Goal: Task Accomplishment & Management: Manage account settings

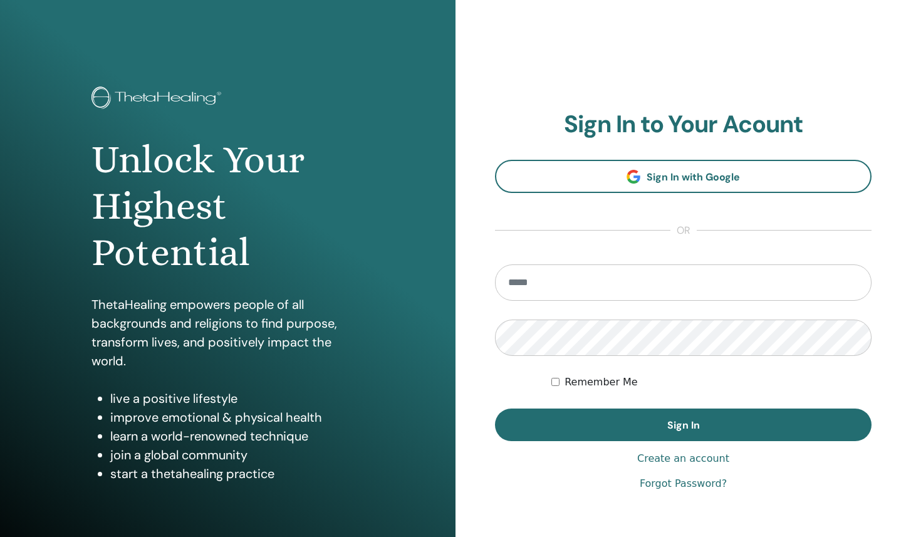
click at [587, 290] on input "email" at bounding box center [683, 283] width 377 height 36
type input "**********"
click at [495, 409] on button "Sign In" at bounding box center [683, 425] width 377 height 33
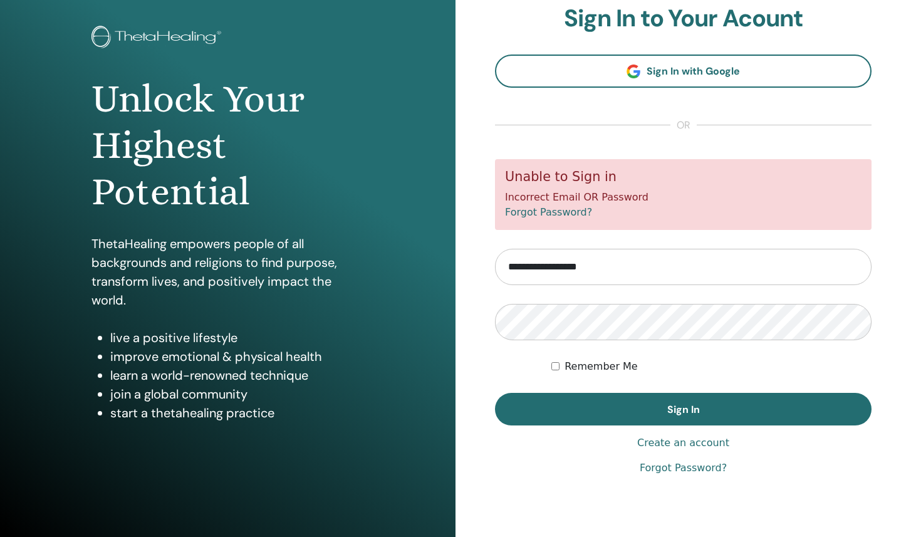
scroll to position [65, 0]
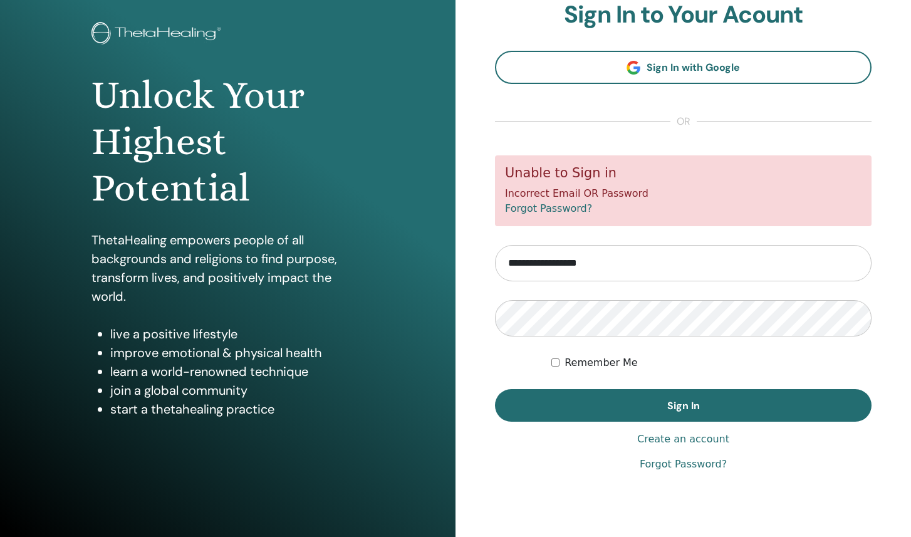
click at [681, 467] on link "Forgot Password?" at bounding box center [683, 464] width 87 height 15
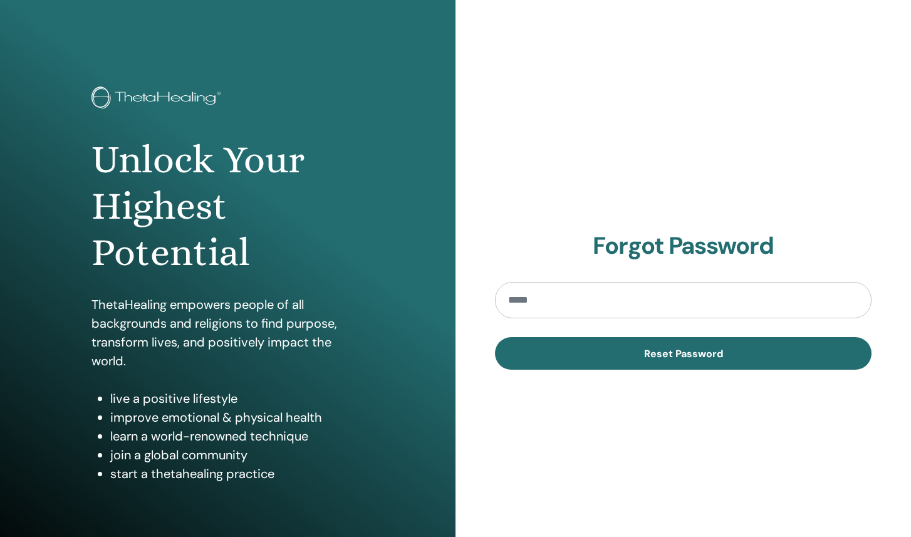
click at [620, 295] on input "email" at bounding box center [683, 300] width 377 height 36
type input "**********"
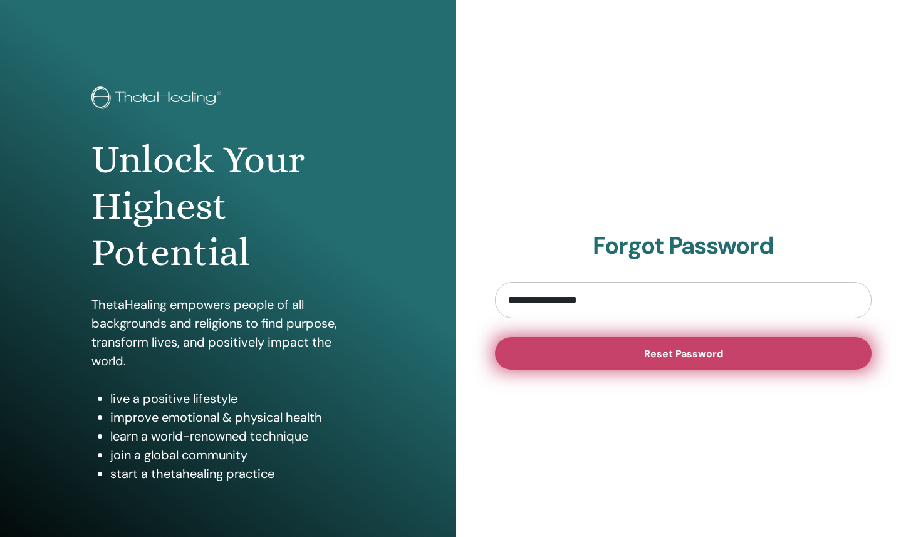
click at [639, 362] on button "Reset Password" at bounding box center [683, 353] width 377 height 33
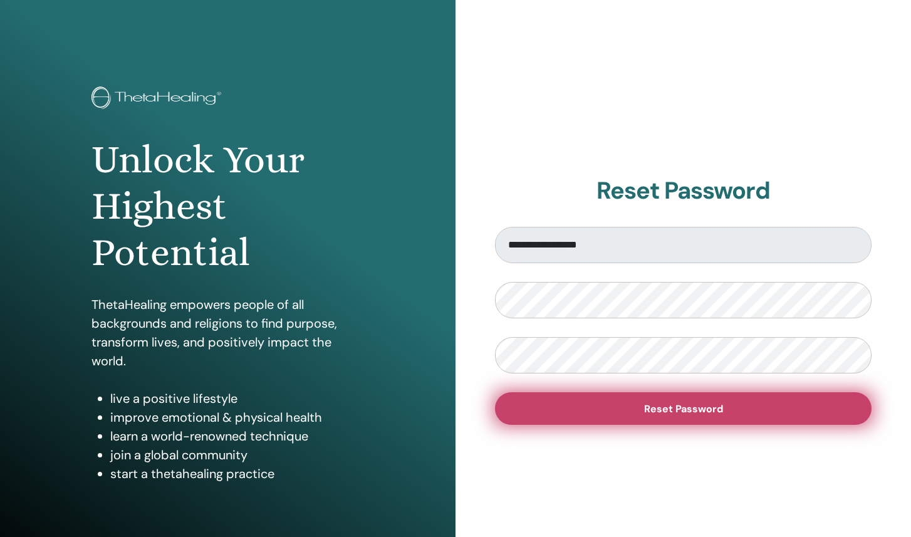
click at [639, 414] on button "Reset Password" at bounding box center [683, 408] width 377 height 33
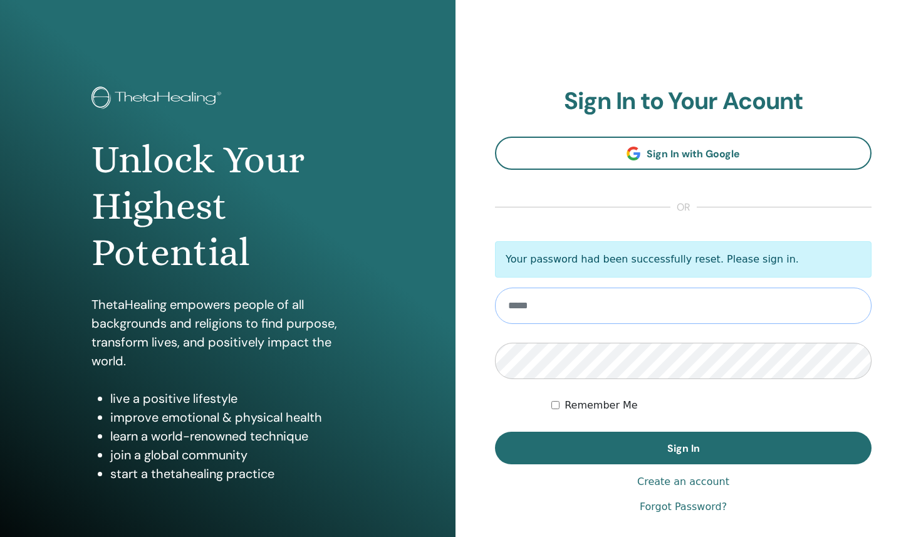
click at [586, 313] on input "email" at bounding box center [683, 306] width 377 height 36
type input "**********"
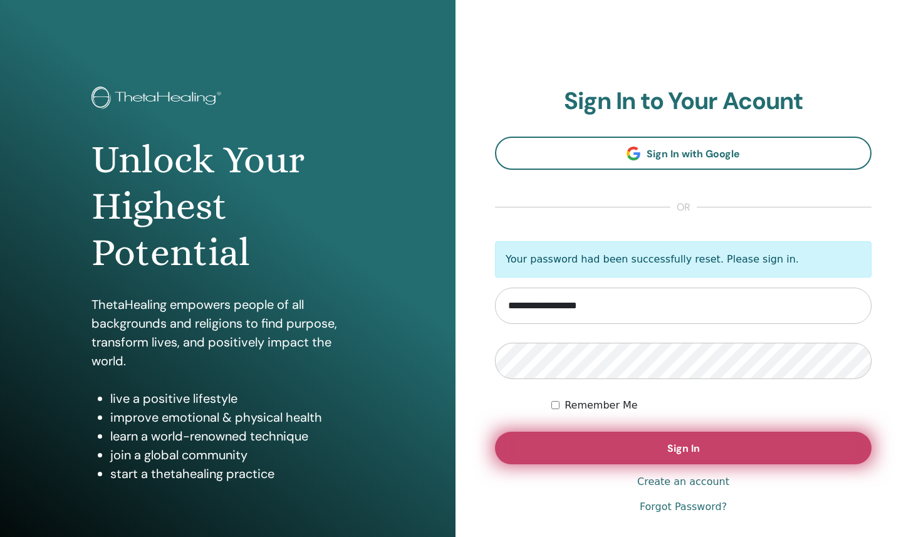
click at [653, 448] on button "Sign In" at bounding box center [683, 448] width 377 height 33
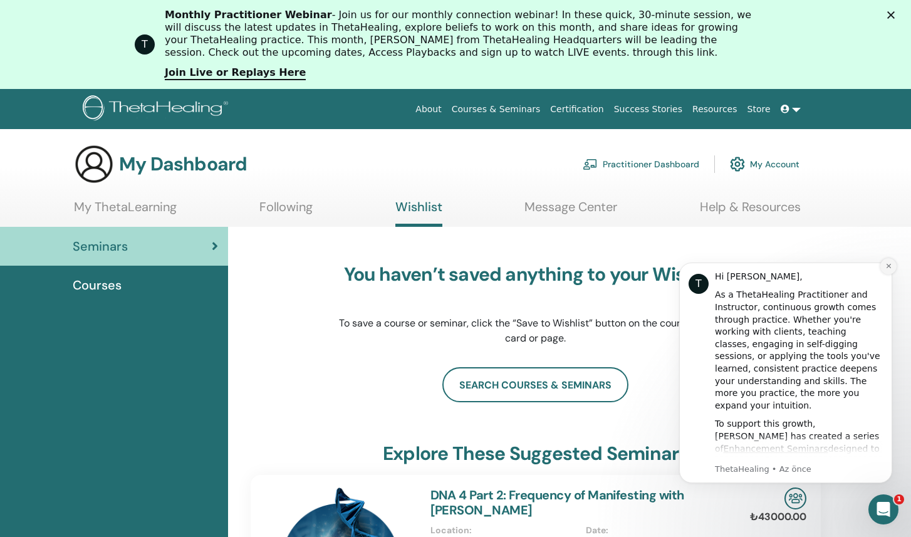
click at [886, 265] on icon "Dismiss notification" at bounding box center [889, 266] width 7 height 7
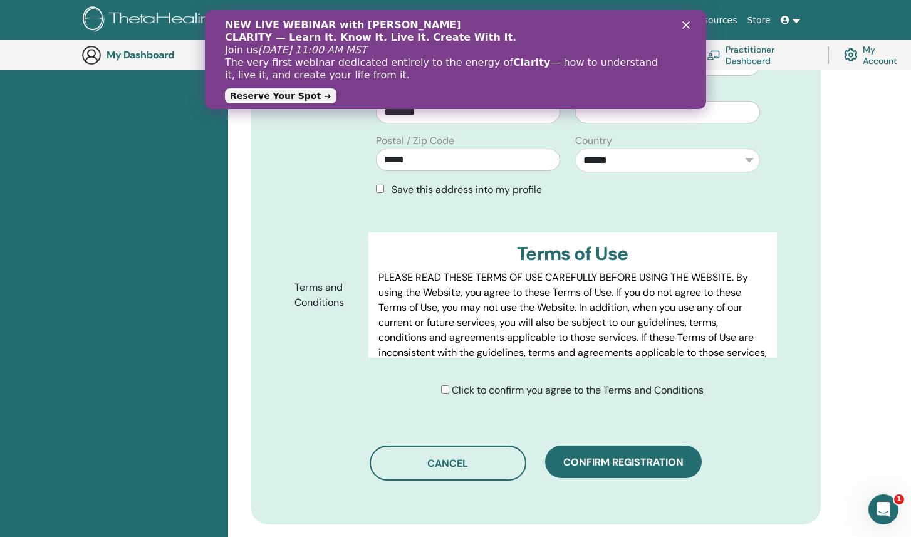
scroll to position [500, 0]
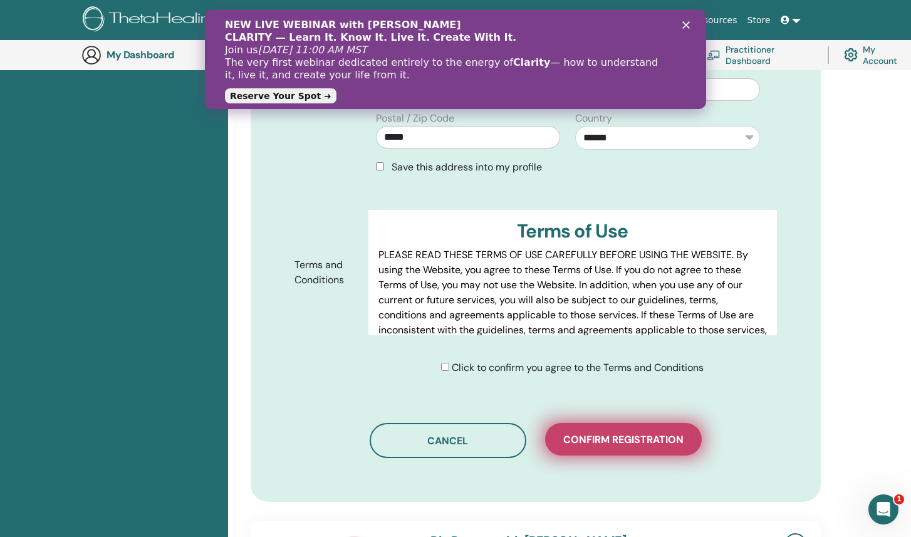
click at [608, 440] on span "Confirm registration" at bounding box center [624, 439] width 120 height 13
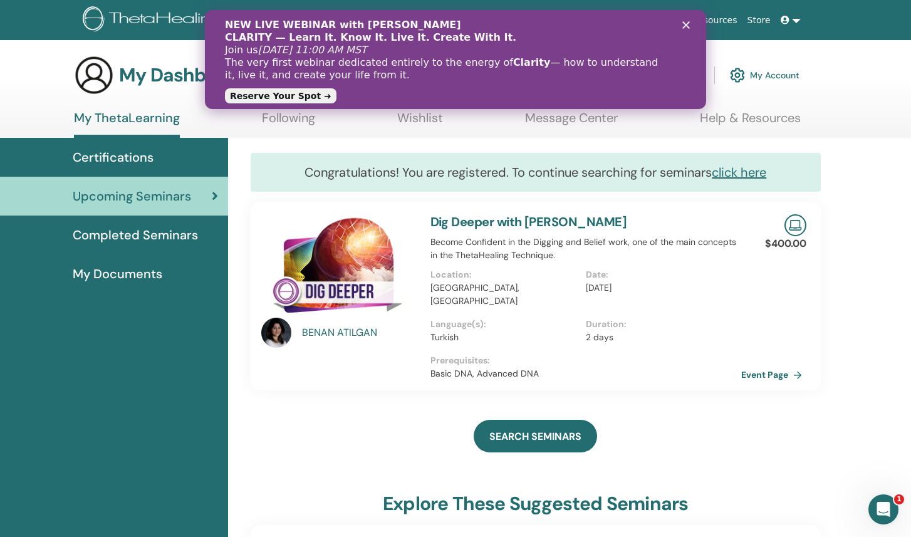
click at [686, 26] on icon "Kapat" at bounding box center [687, 25] width 8 height 8
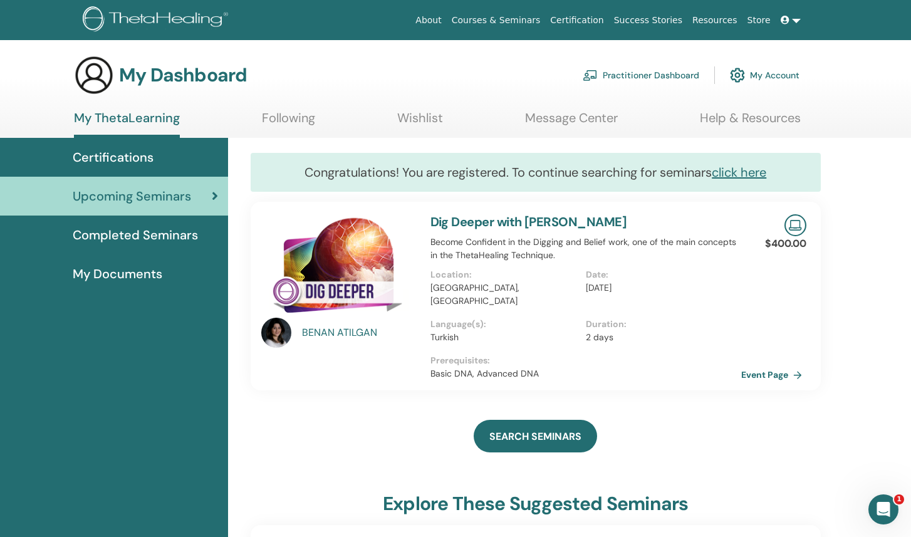
click at [591, 222] on link "Dig Deeper with BENAN ATILGAN" at bounding box center [529, 222] width 197 height 16
click at [346, 330] on div "BENAN ATILGAN" at bounding box center [360, 332] width 116 height 15
click at [141, 78] on h3 "My Dashboard" at bounding box center [183, 75] width 128 height 23
click at [113, 165] on span "Certifications" at bounding box center [113, 157] width 81 height 19
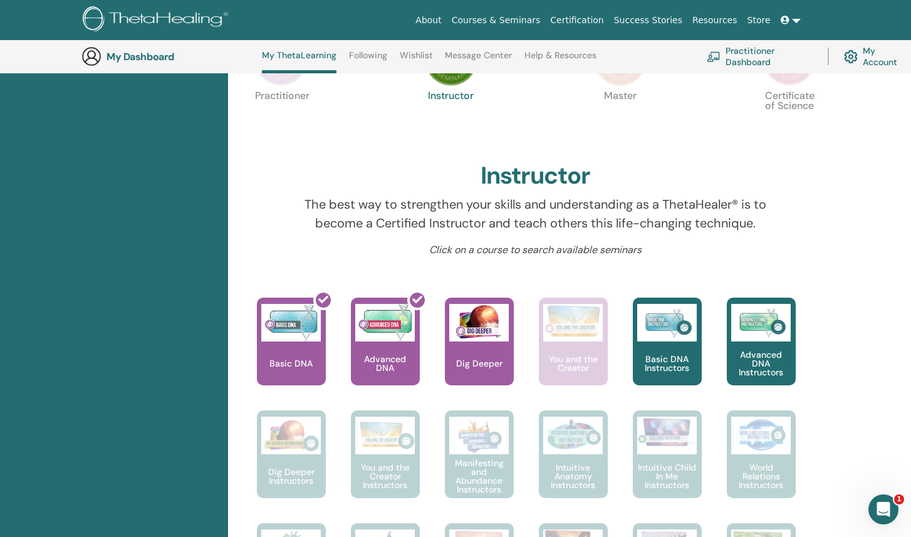
scroll to position [343, 0]
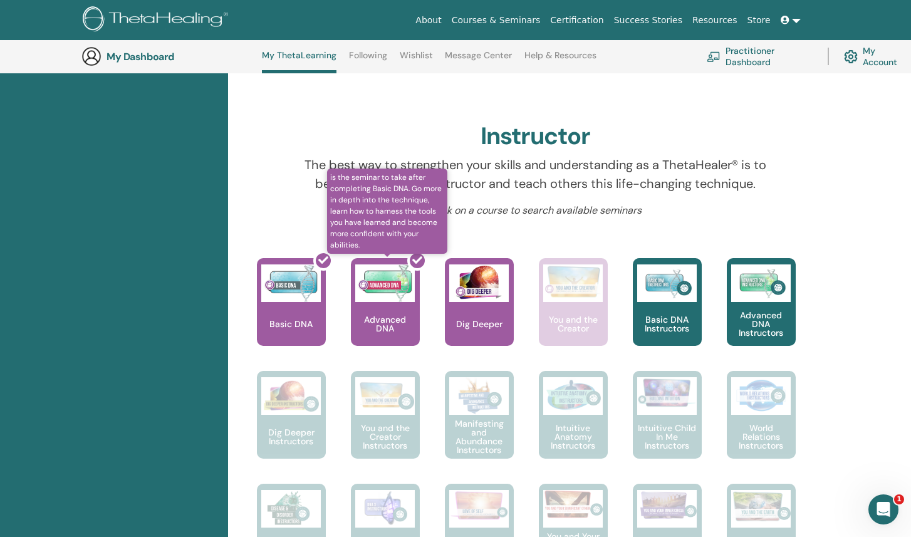
click at [396, 298] on div at bounding box center [393, 307] width 69 height 113
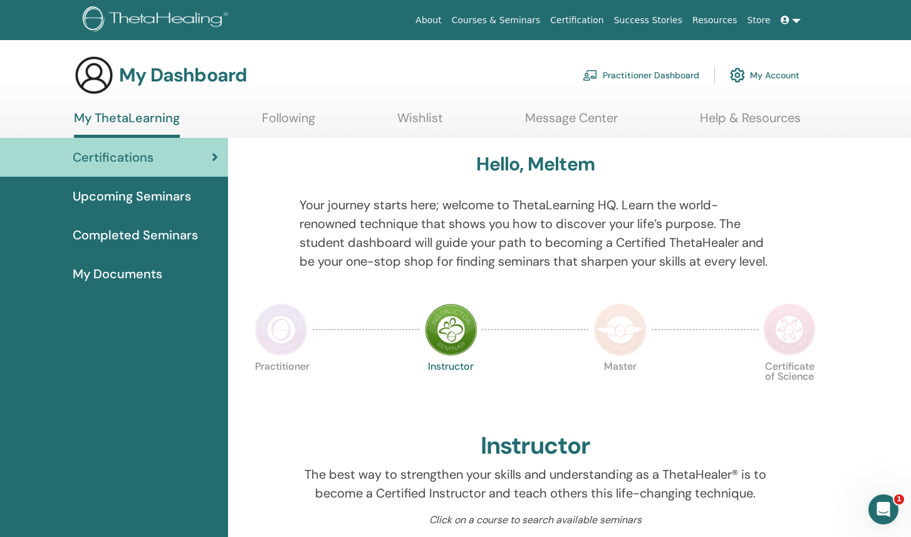
click at [189, 16] on img at bounding box center [158, 20] width 150 height 28
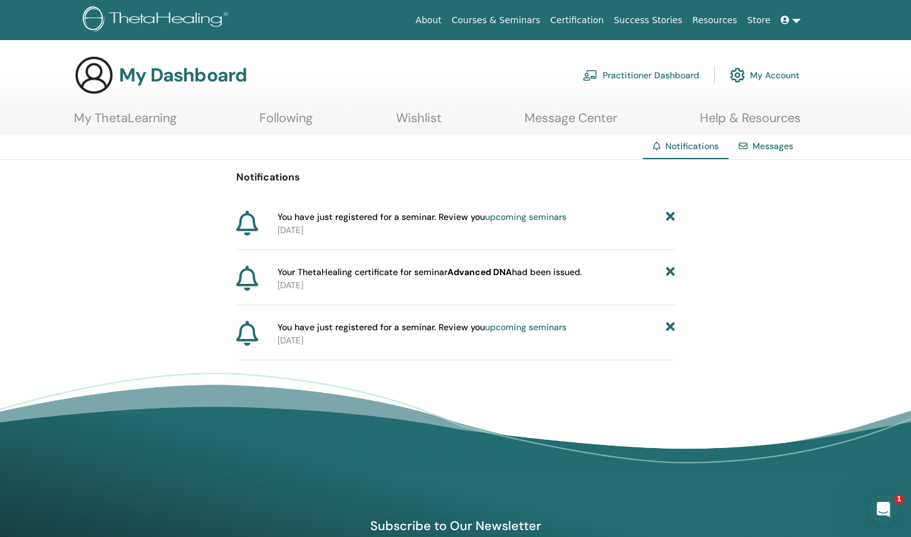
click at [470, 273] on b "Advanced DNA" at bounding box center [480, 271] width 65 height 11
click at [381, 268] on span "Your ThetaHealing certificate for seminar Advanced DNA had been issued." at bounding box center [430, 272] width 305 height 13
